Goal: Communication & Community: Answer question/provide support

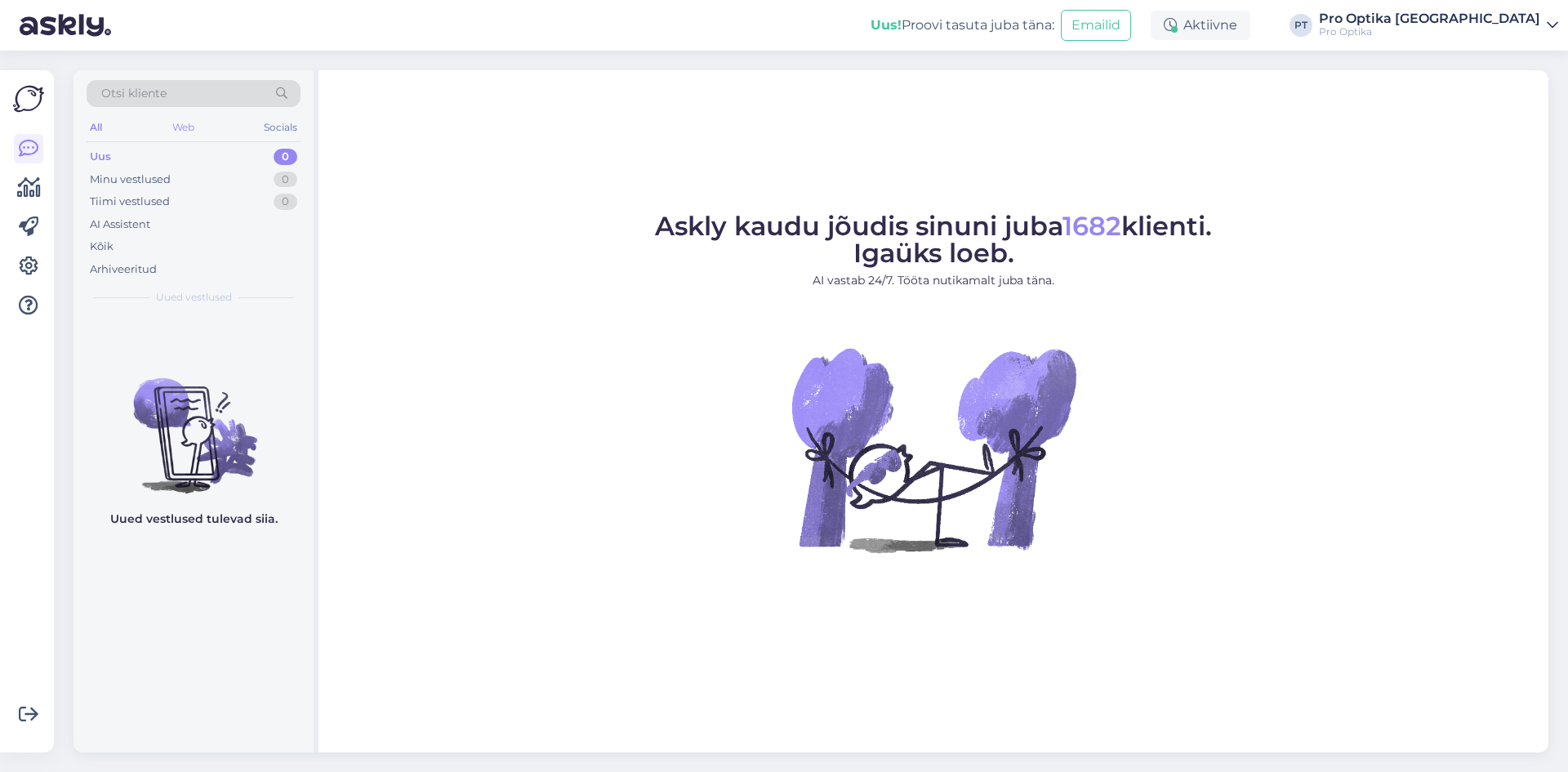
click at [184, 134] on div "Web" at bounding box center [183, 127] width 29 height 21
click at [131, 263] on div "Arhiveeritud" at bounding box center [123, 270] width 67 height 17
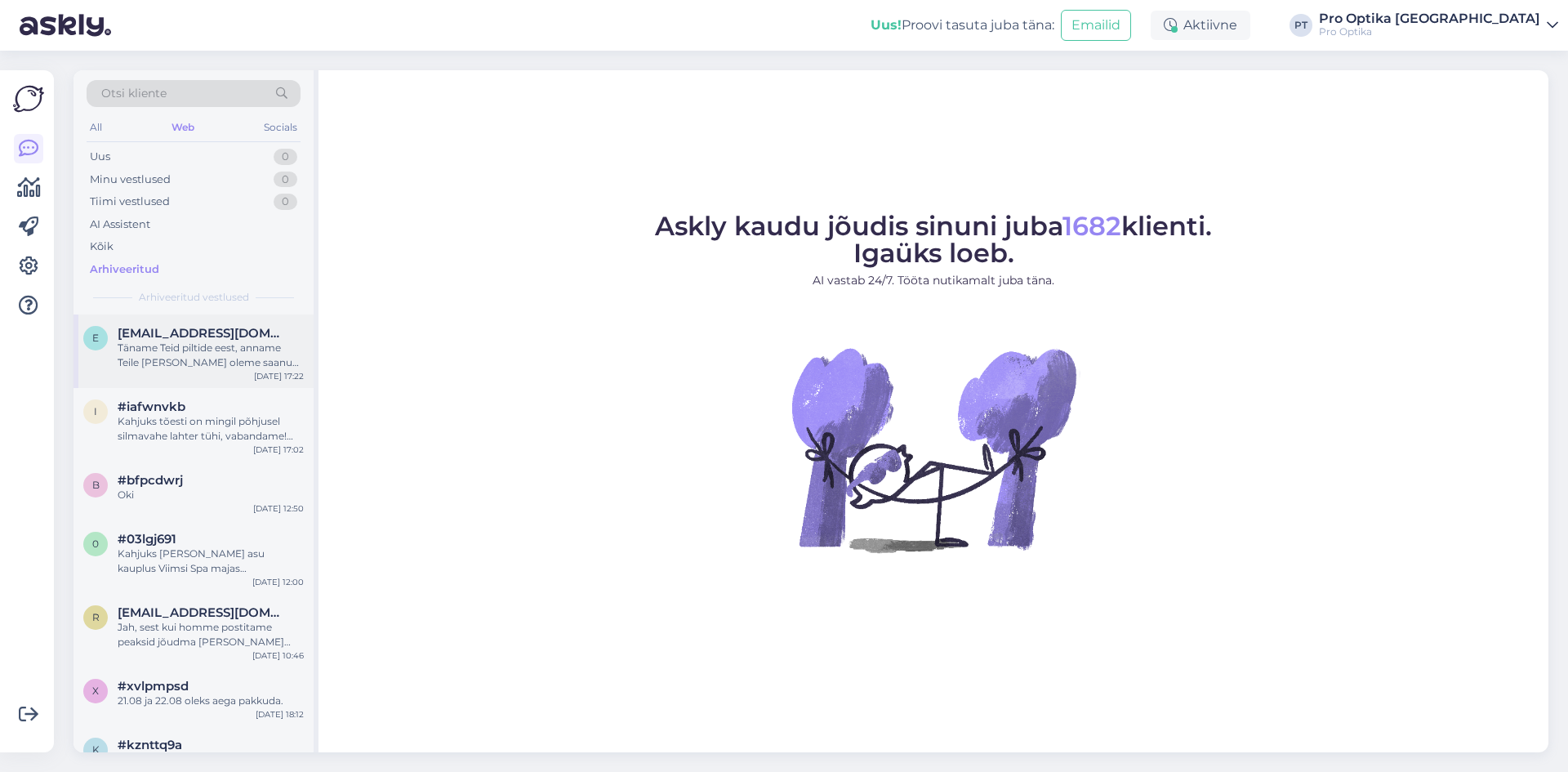
click at [194, 358] on div "Täname Teid piltide eest, anname Teile [PERSON_NAME] oleme saanud vastuse raami…" at bounding box center [210, 356] width 186 height 30
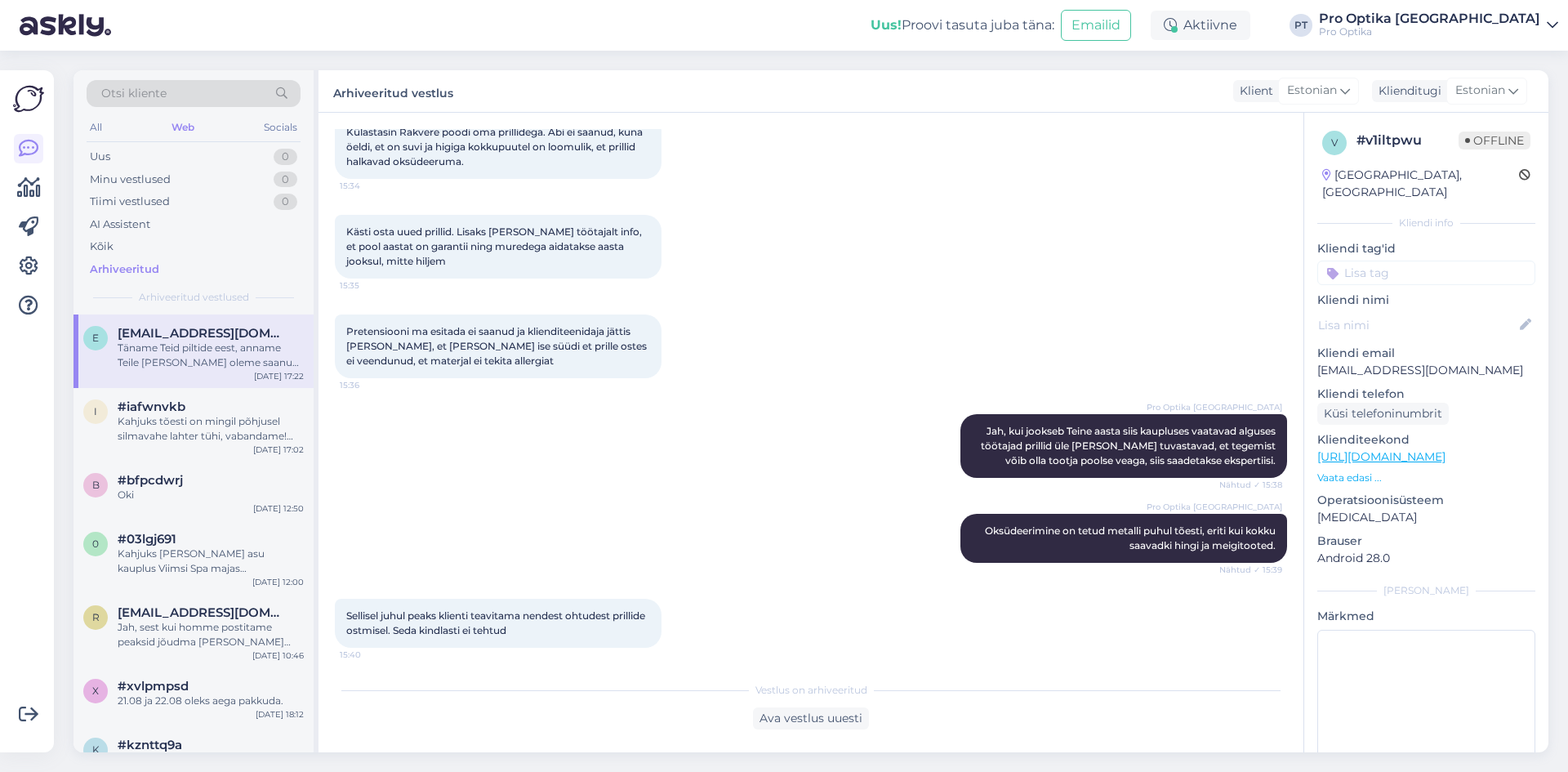
scroll to position [630, 0]
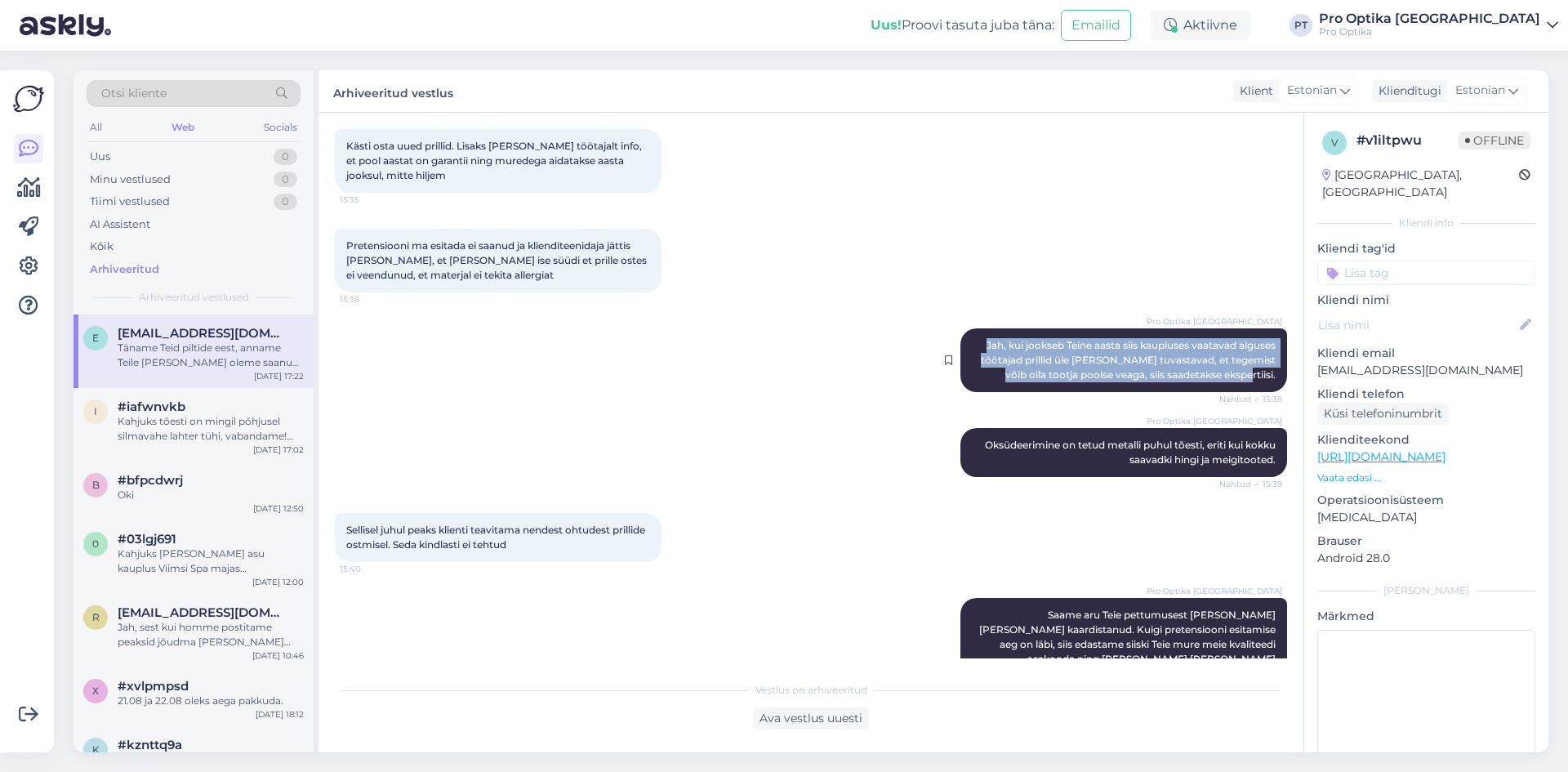
drag, startPoint x: 1265, startPoint y: 394, endPoint x: 955, endPoint y: 357, distance: 312.2
click at [960, 357] on div "Pro Optika Tallinn Jah, kui jookseb Teine aasta siis kaupluses vaatavad alguses…" at bounding box center [1124, 360] width 327 height 63
copy span "Jah, kui jookseb Teine aasta siis kaupluses vaatavad alguses töötajad prillid ü…"
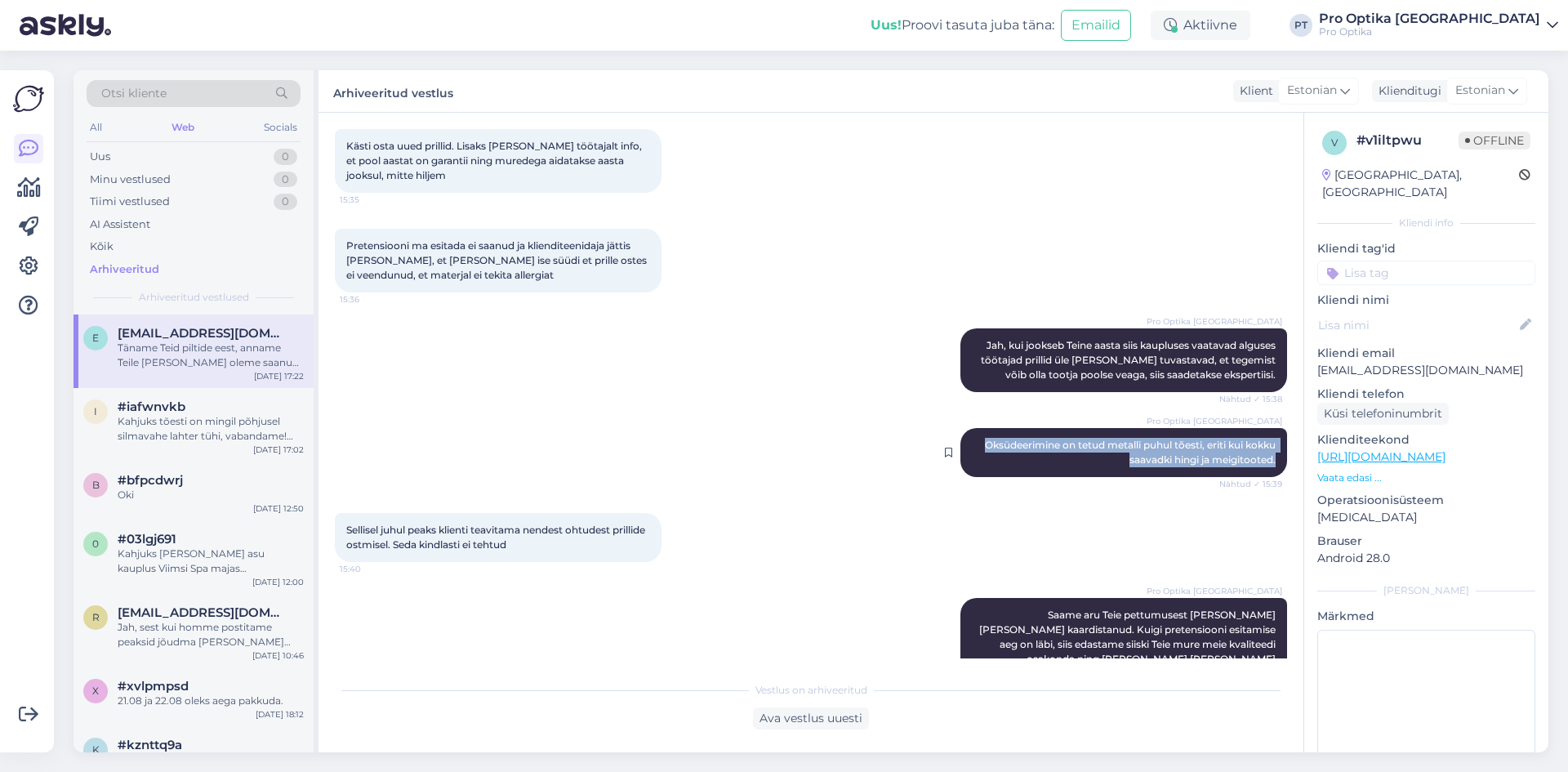
drag, startPoint x: 1267, startPoint y: 471, endPoint x: 950, endPoint y: 461, distance: 317.2
click at [960, 461] on div "Pro Optika Tallinn Oksüdeerimine on tetud metalli puhul tõesti, eriti kui kokku…" at bounding box center [1124, 452] width 327 height 49
copy span "Oksüdeerimine on tetud metalli puhul tõesti, eriti kui kokku saavadki hingi ja …"
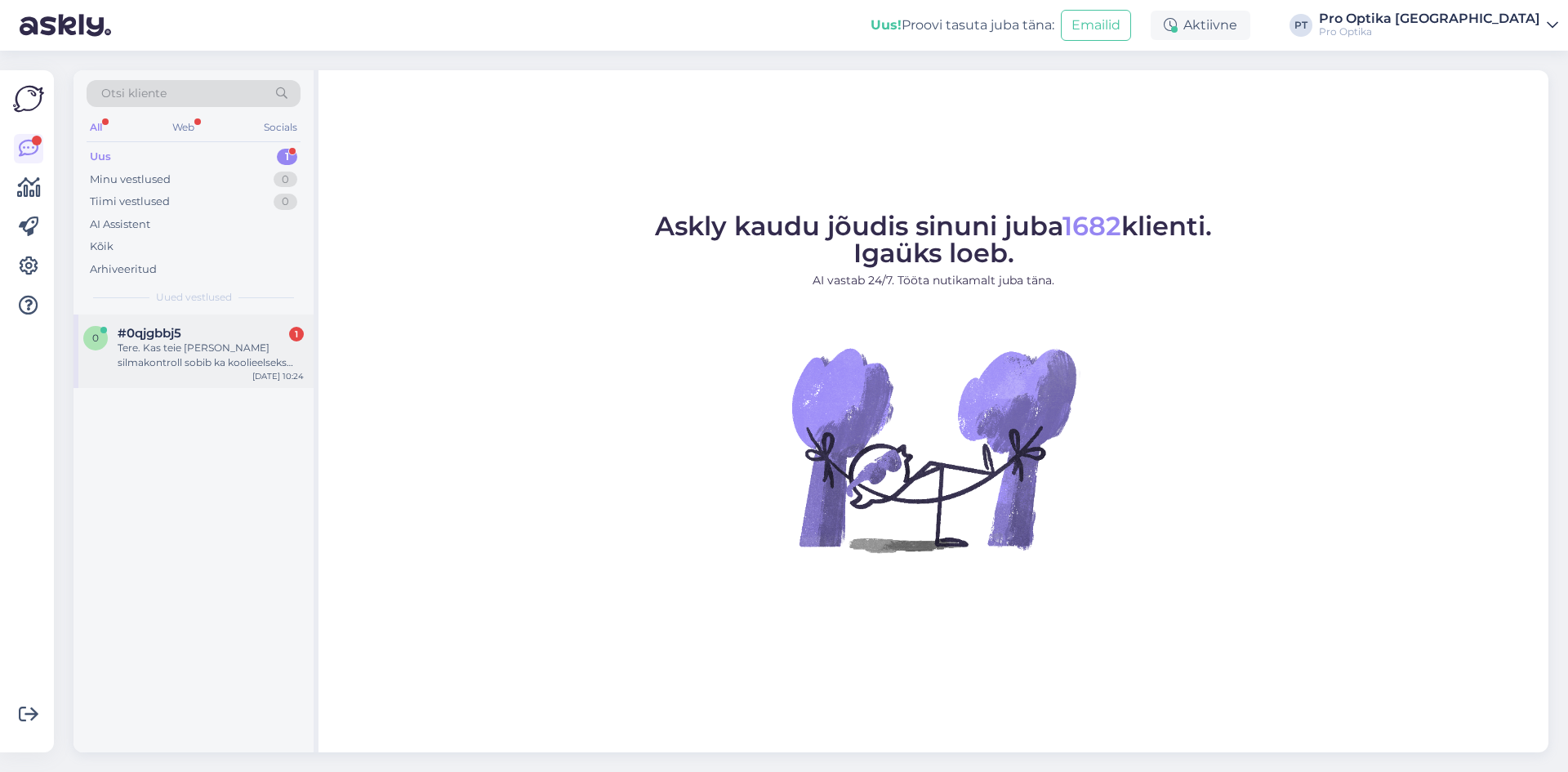
click at [222, 337] on div "#0qjgbbj5 1" at bounding box center [210, 333] width 186 height 15
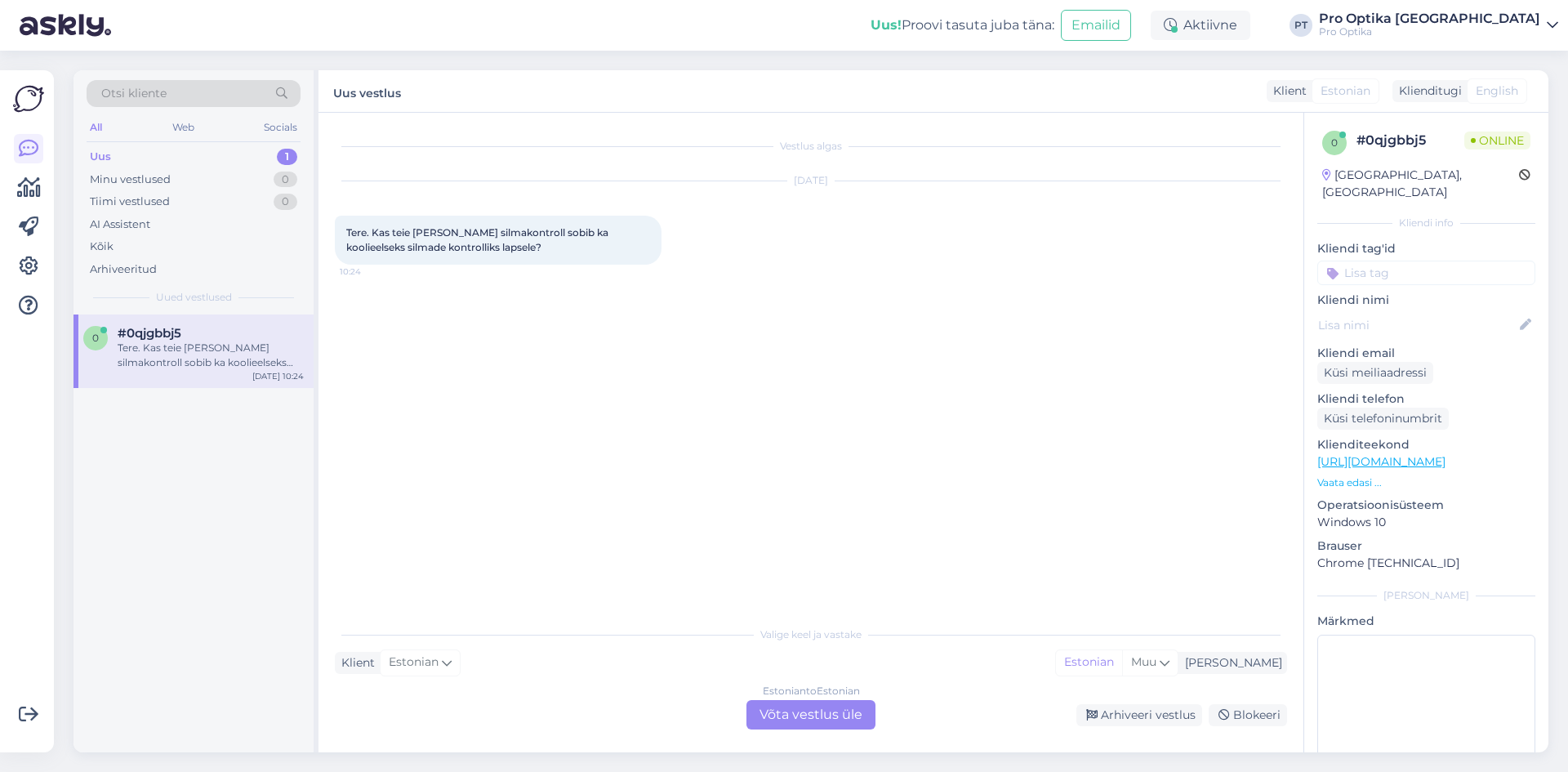
click at [789, 717] on div "Estonian to Estonian Võta vestlus üle" at bounding box center [811, 715] width 129 height 30
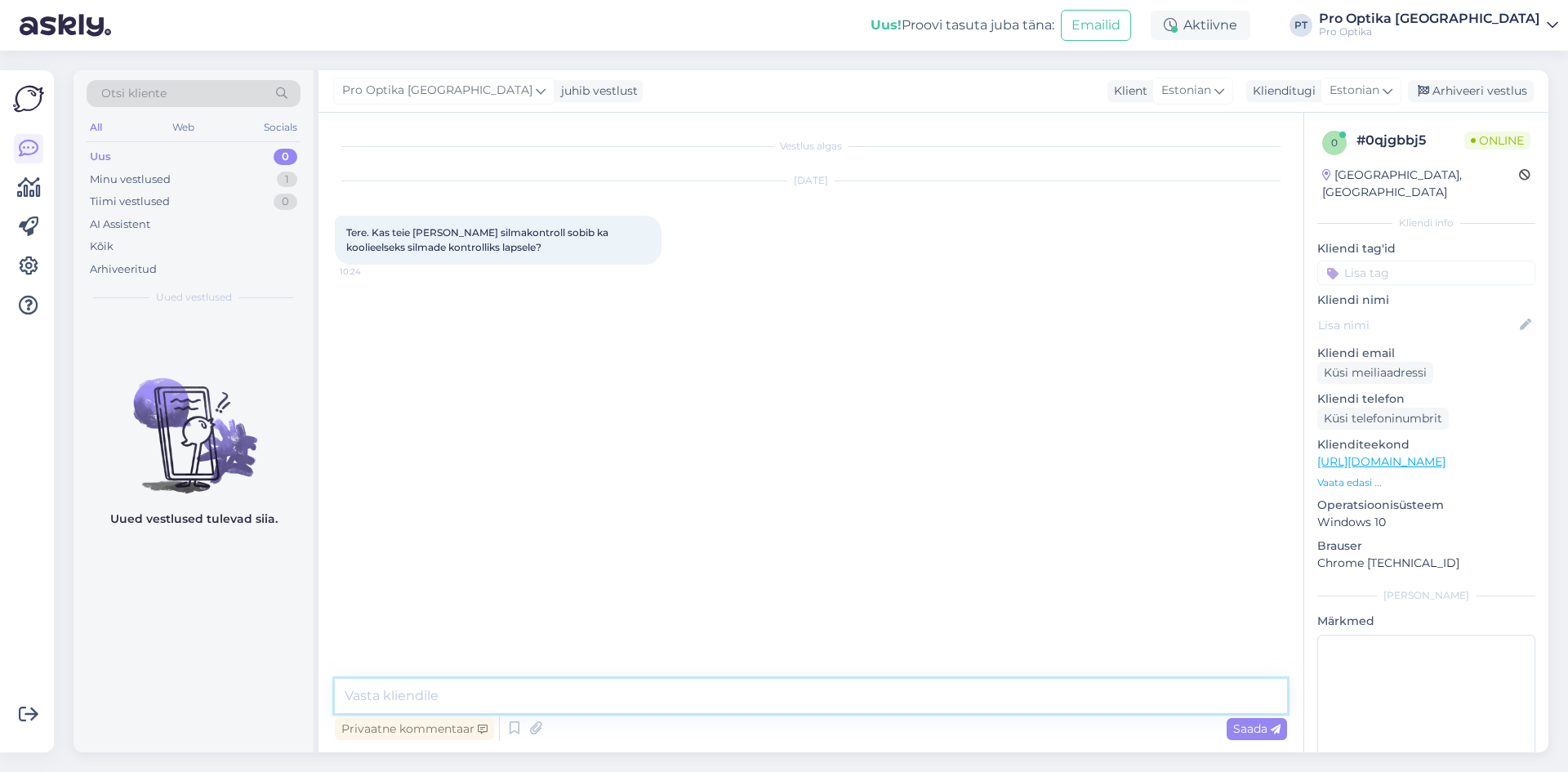
click at [676, 699] on textarea at bounding box center [810, 695] width 952 height 34
type textarea "Tere! Jah, sobib, meil on selle jaoks ka eraldi blankett."
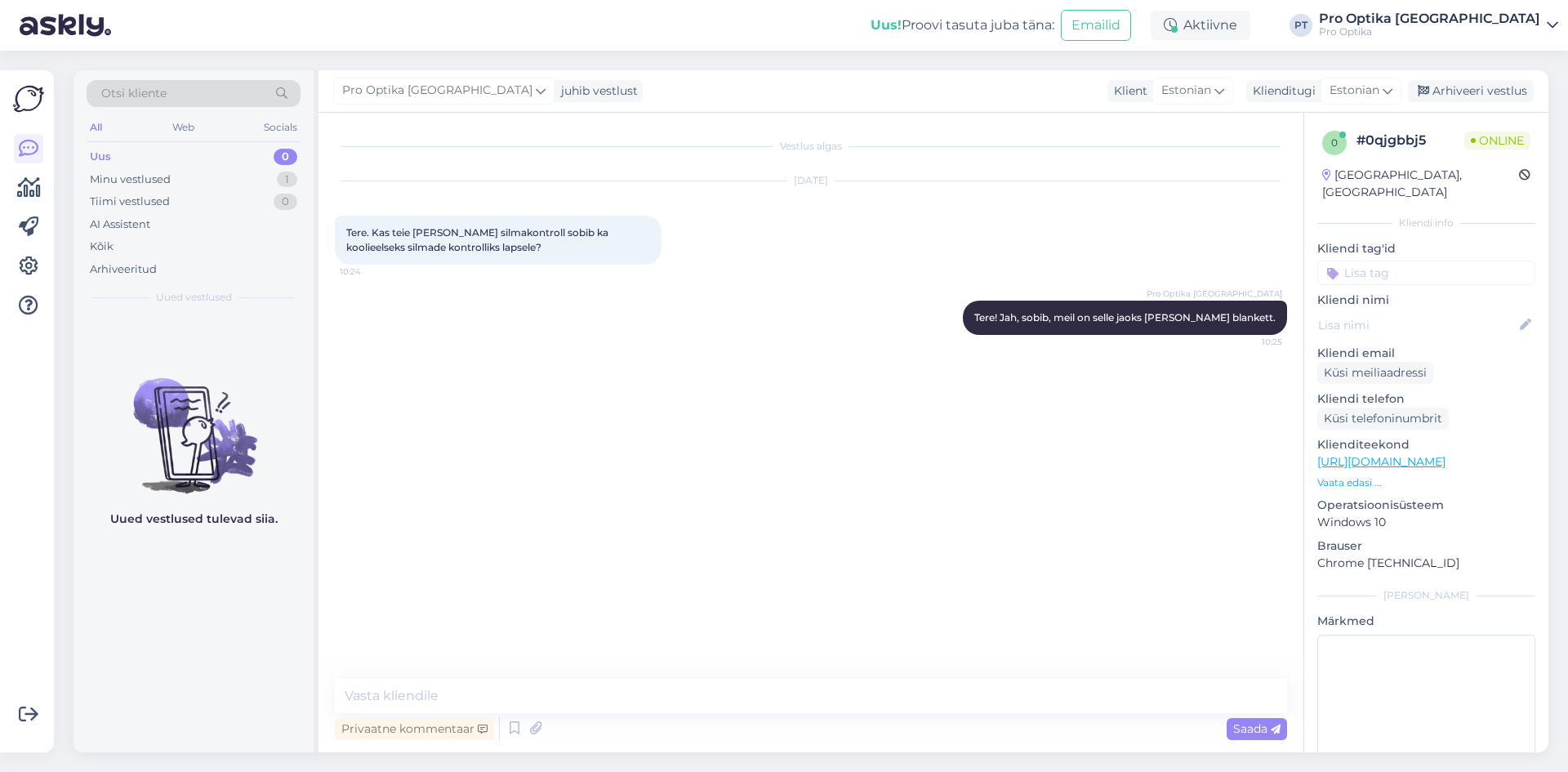
click at [234, 655] on div "Uued vestlused tulevad siia." at bounding box center [194, 534] width 240 height 438
